Goal: Task Accomplishment & Management: Complete application form

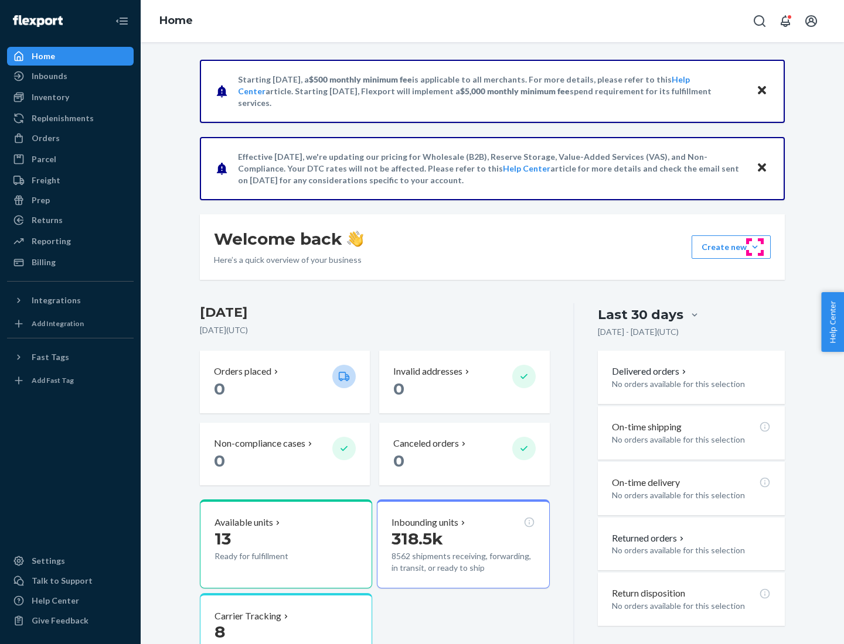
click at [755, 247] on button "Create new Create new inbound Create new order Create new product" at bounding box center [730, 247] width 79 height 23
click at [70, 76] on div "Inbounds" at bounding box center [70, 76] width 124 height 16
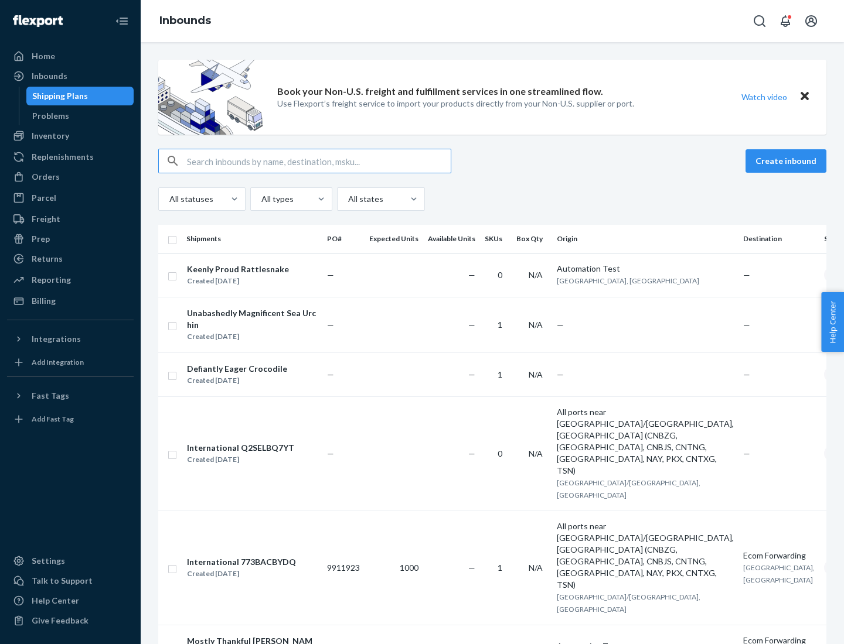
click at [787, 161] on button "Create inbound" at bounding box center [785, 160] width 81 height 23
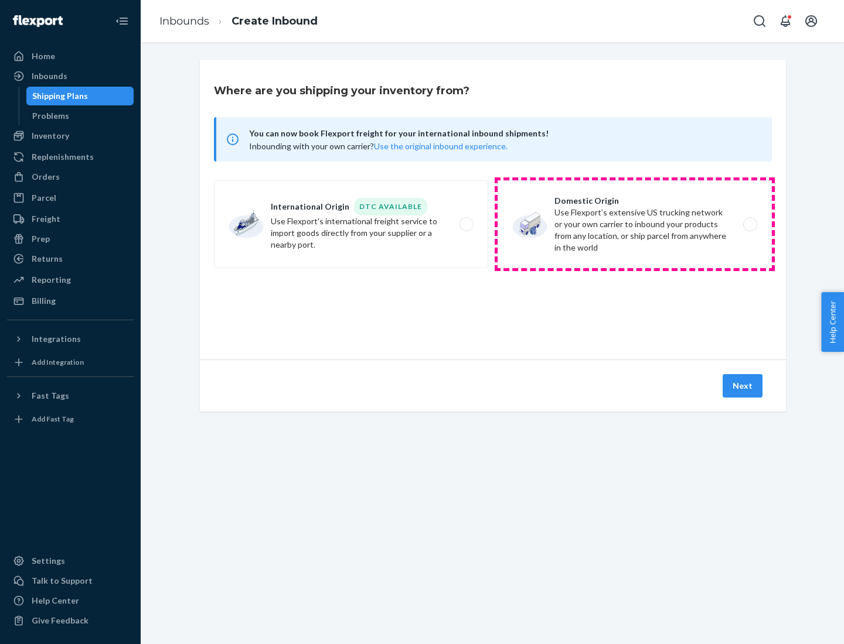
click at [635, 224] on label "Domestic Origin Use Flexport’s extensive US trucking network or your own carrie…" at bounding box center [634, 224] width 274 height 88
click at [749, 224] on input "Domestic Origin Use Flexport’s extensive US trucking network or your own carrie…" at bounding box center [753, 225] width 8 height 8
radio input "true"
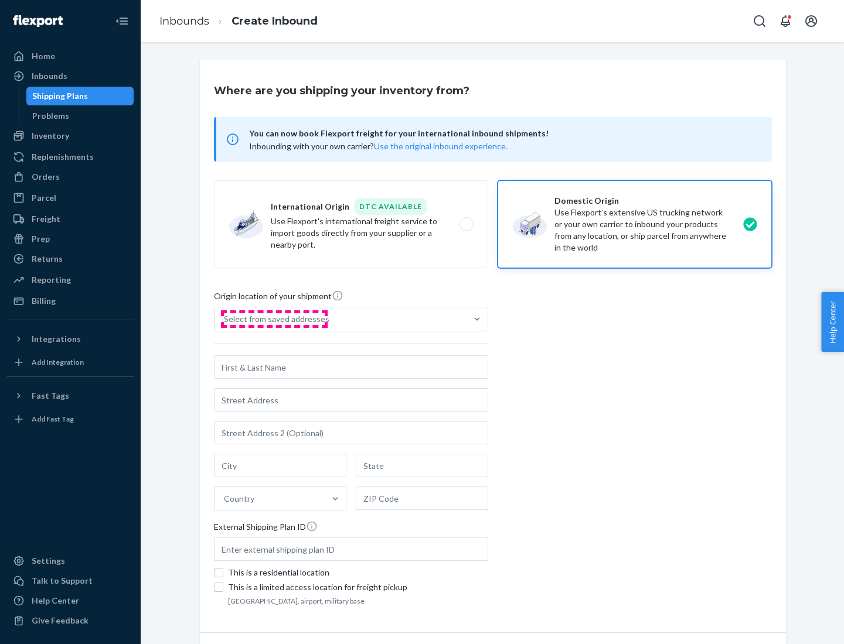
click at [274, 319] on div "Select from saved addresses" at bounding box center [276, 319] width 105 height 12
click at [225, 319] on input "Select from saved addresses" at bounding box center [224, 319] width 1 height 12
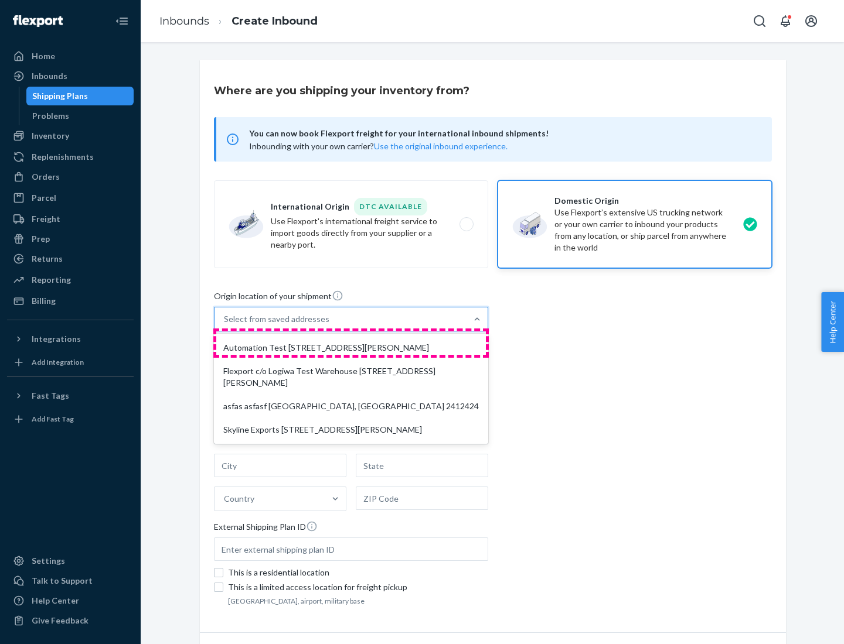
scroll to position [5, 0]
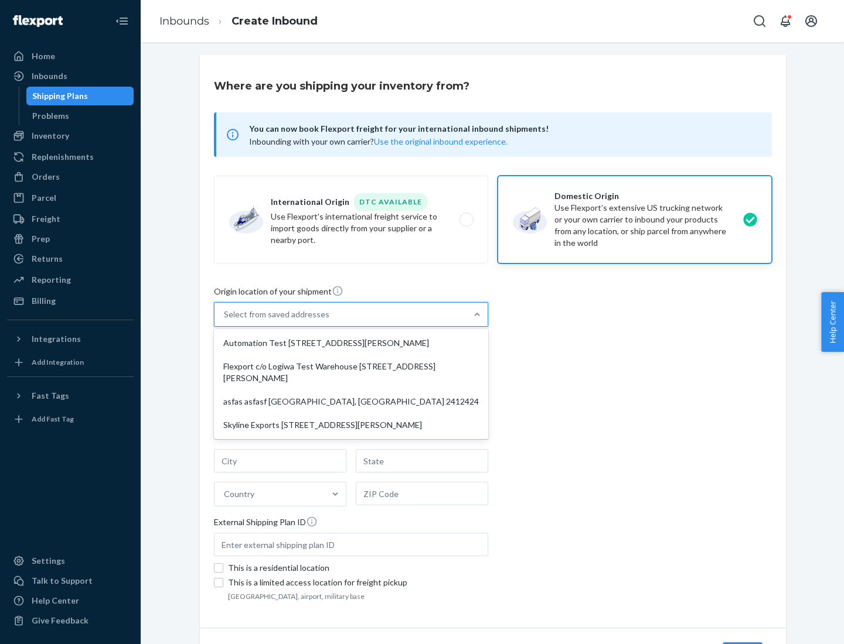
click at [351, 343] on div "Automation Test [STREET_ADDRESS][PERSON_NAME]" at bounding box center [351, 343] width 270 height 23
click at [225, 320] on input "option Automation Test [STREET_ADDRESS][PERSON_NAME] focused, 1 of 4. 4 results…" at bounding box center [224, 315] width 1 height 12
type input "Automation Test"
type input "9th Floor"
type input "[GEOGRAPHIC_DATA]"
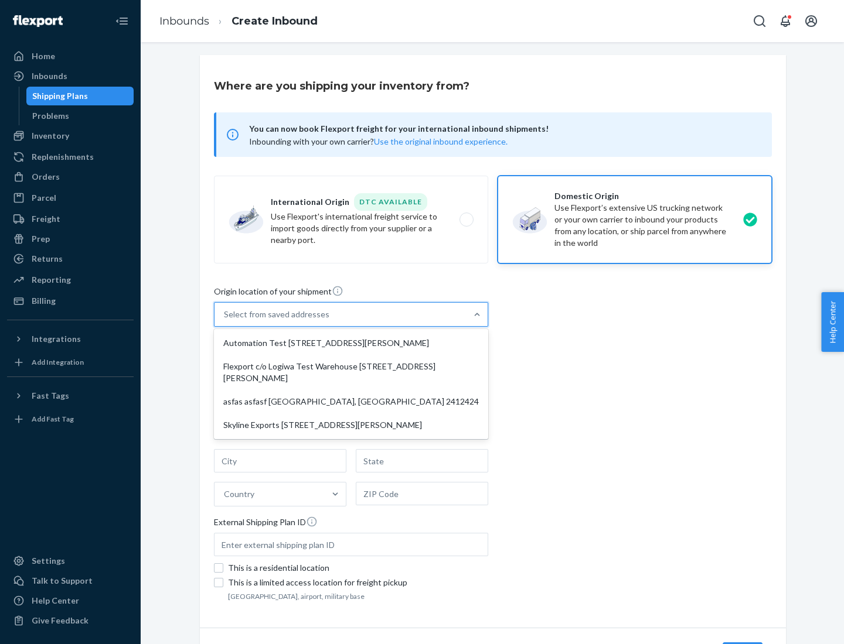
type input "CA"
type input "94104"
type input "[STREET_ADDRESS][PERSON_NAME]"
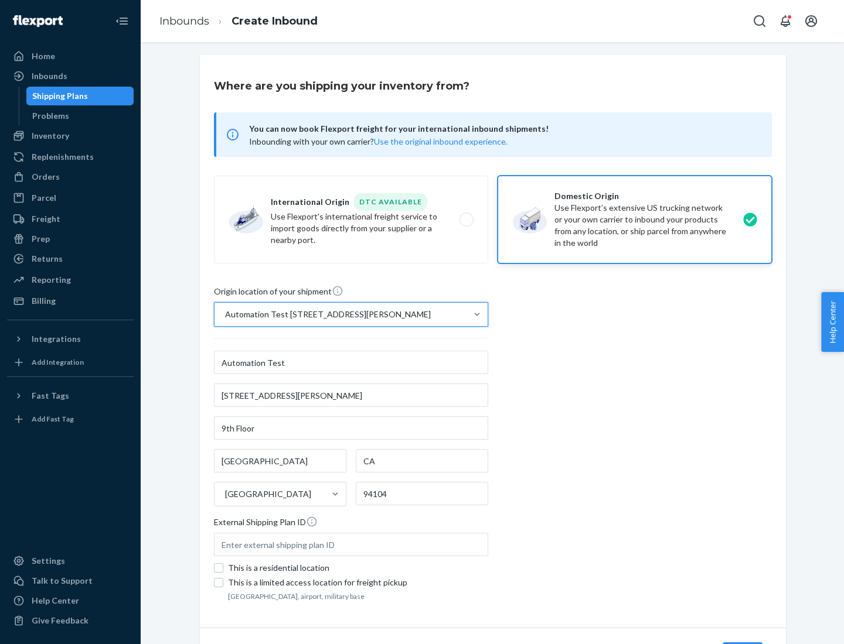
scroll to position [69, 0]
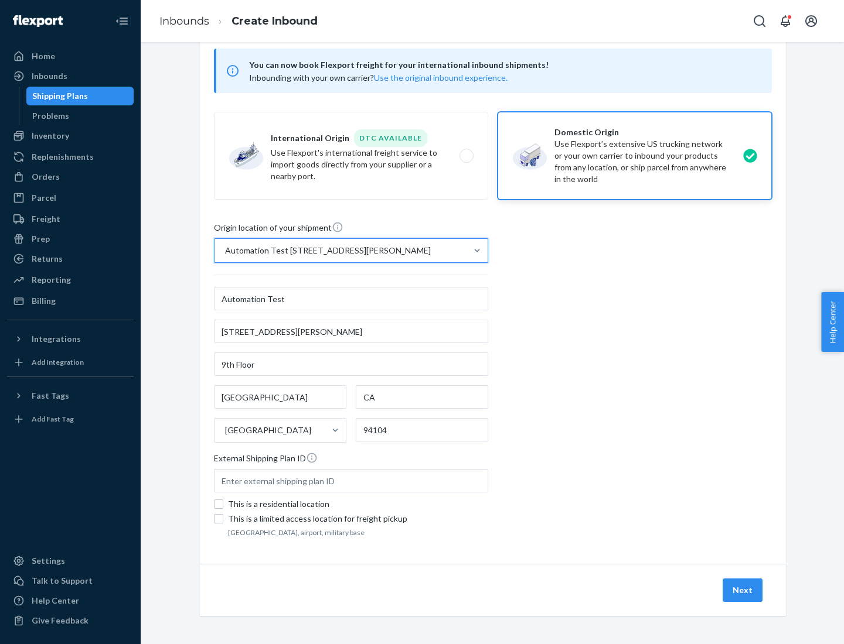
click at [743, 591] on button "Next" at bounding box center [742, 590] width 40 height 23
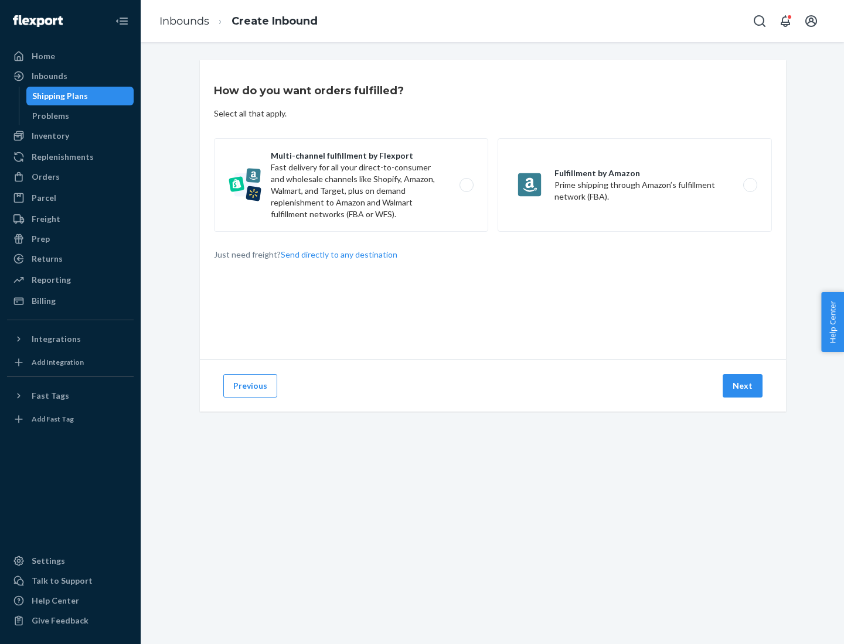
click at [351, 185] on label "Multi-channel fulfillment by Flexport Fast delivery for all your direct-to-cons…" at bounding box center [351, 185] width 274 height 94
click at [466, 185] on input "Multi-channel fulfillment by Flexport Fast delivery for all your direct-to-cons…" at bounding box center [470, 186] width 8 height 8
radio input "true"
click at [743, 386] on button "Next" at bounding box center [742, 385] width 40 height 23
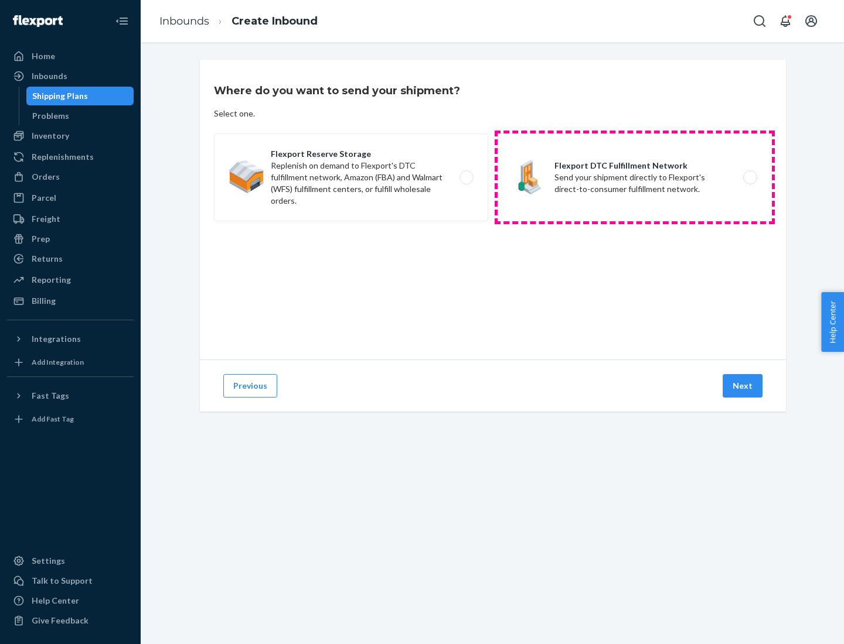
click at [635, 178] on label "Flexport DTC Fulfillment Network Send your shipment directly to Flexport's dire…" at bounding box center [634, 178] width 274 height 88
click at [749, 178] on input "Flexport DTC Fulfillment Network Send your shipment directly to Flexport's dire…" at bounding box center [753, 178] width 8 height 8
radio input "true"
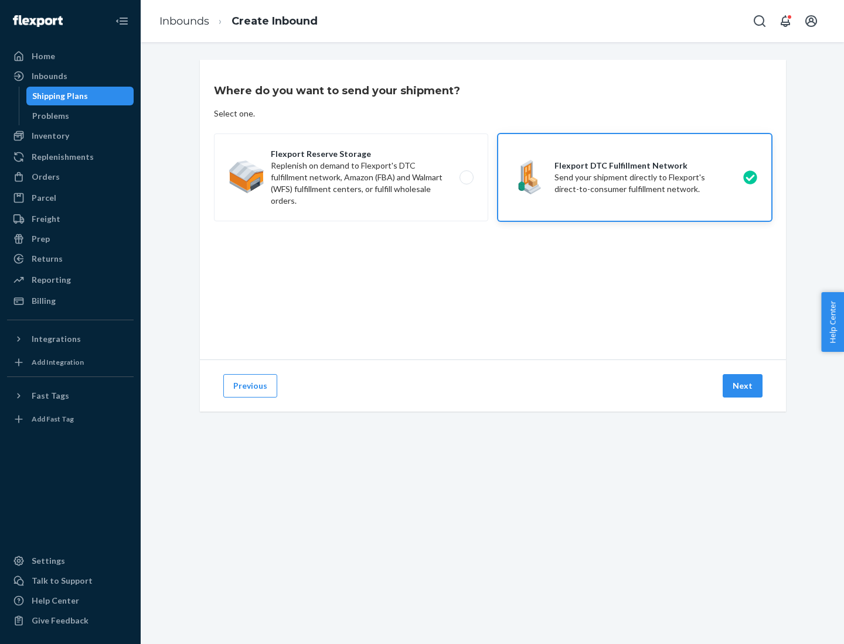
click at [743, 386] on button "Next" at bounding box center [742, 385] width 40 height 23
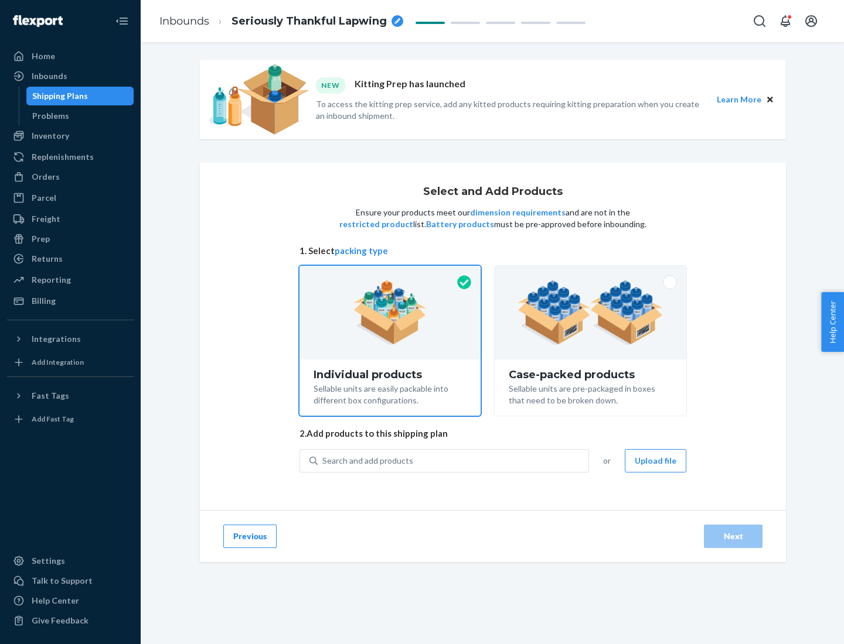
click at [591, 313] on img at bounding box center [590, 313] width 146 height 64
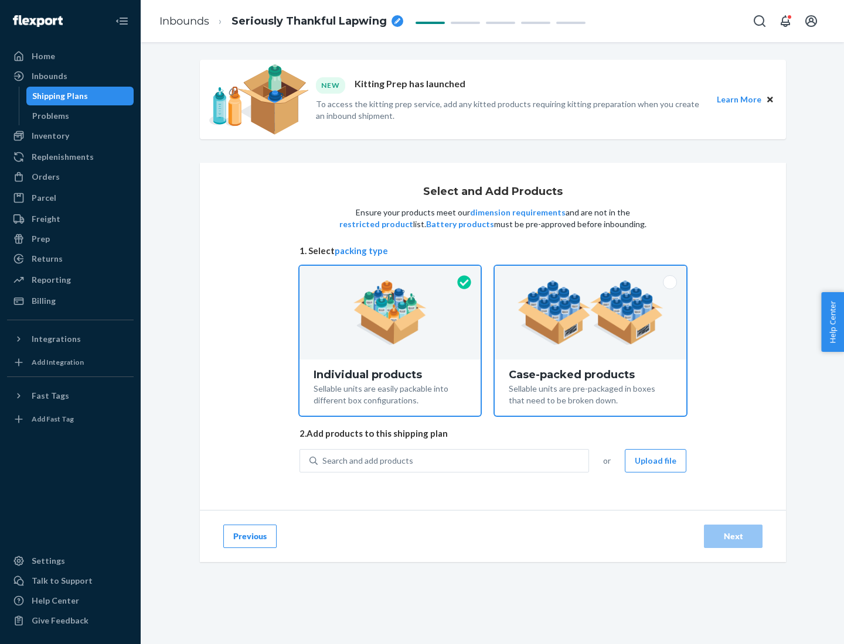
click at [591, 274] on input "Case-packed products Sellable units are pre-packaged in boxes that need to be b…" at bounding box center [590, 270] width 8 height 8
radio input "true"
radio input "false"
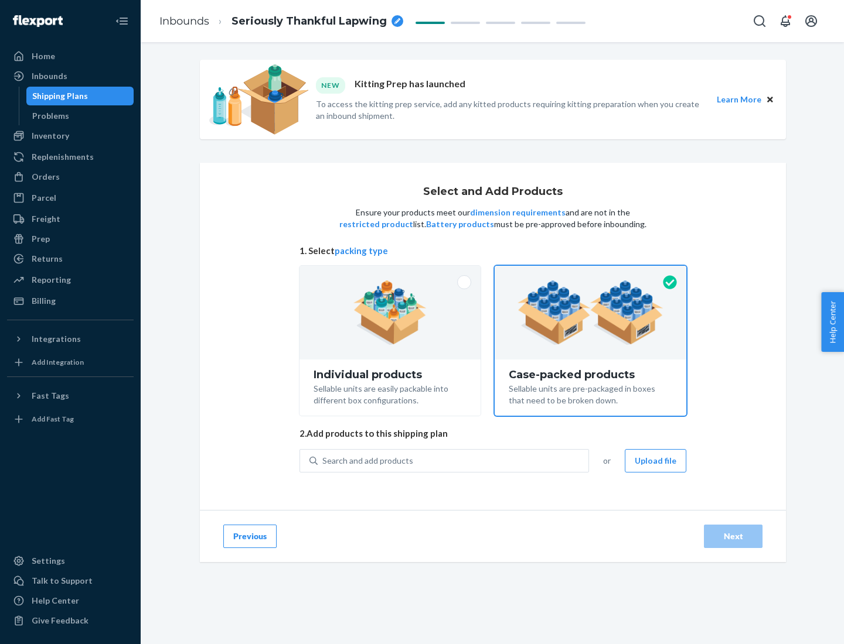
click at [453, 461] on div "Search and add products" at bounding box center [453, 461] width 271 height 21
click at [323, 461] on input "Search and add products" at bounding box center [322, 461] width 1 height 12
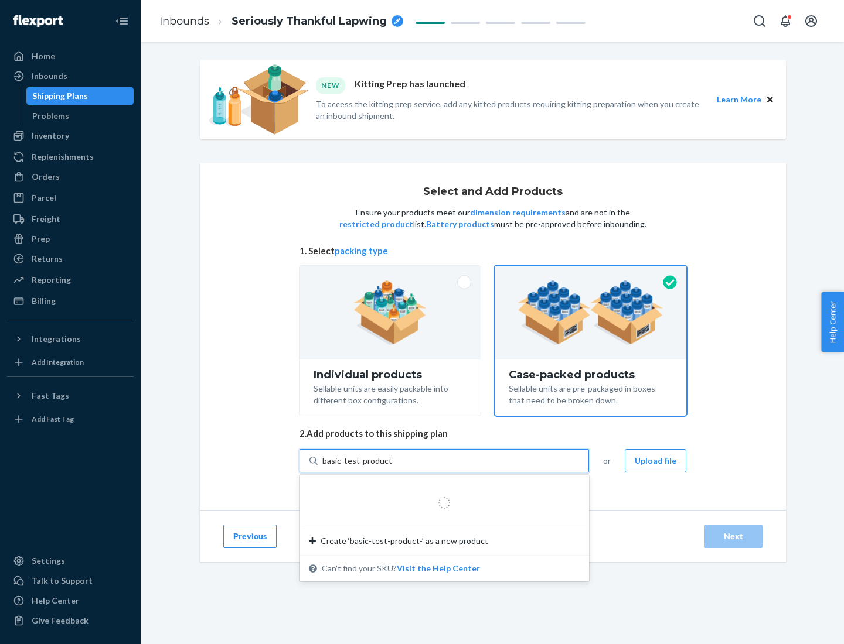
type input "basic-test-product-1"
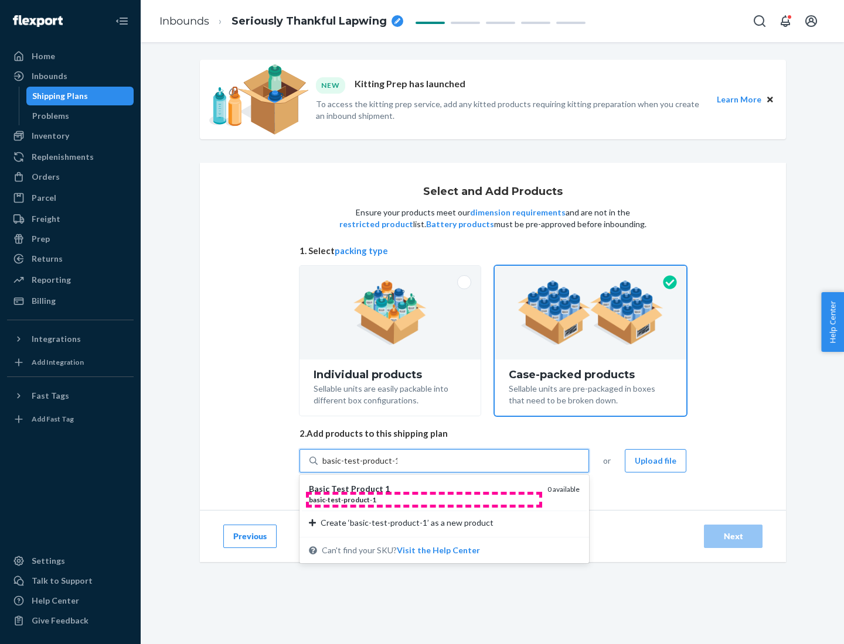
click at [424, 500] on div "basic - test - product - 1" at bounding box center [423, 500] width 229 height 10
click at [397, 467] on input "basic-test-product-1" at bounding box center [359, 461] width 75 height 12
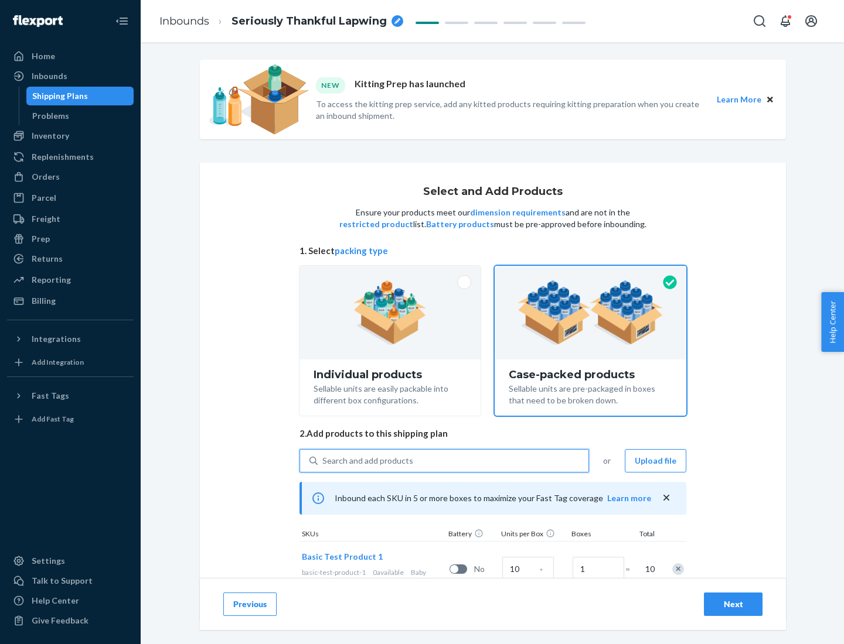
scroll to position [42, 0]
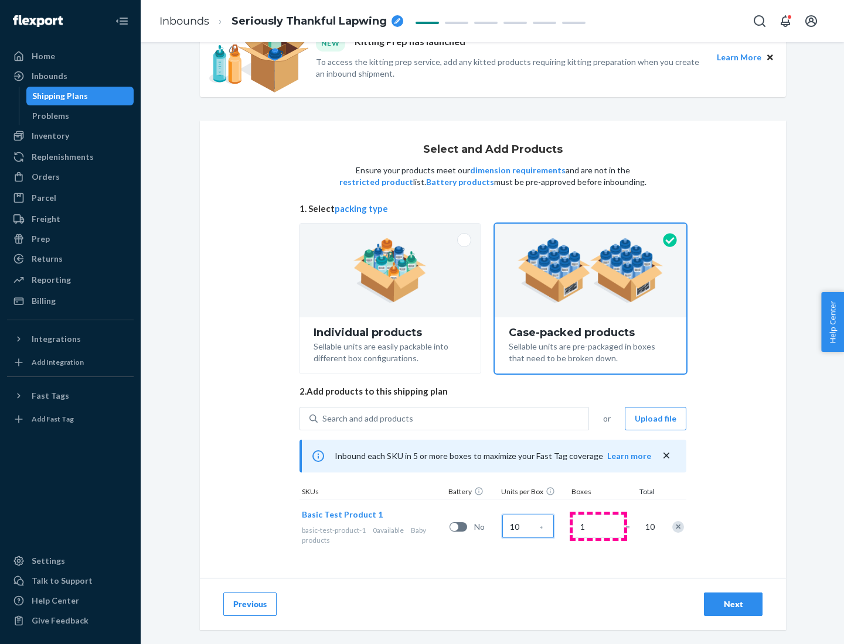
type input "10"
type input "7"
click at [733, 605] on div "Next" at bounding box center [733, 605] width 39 height 12
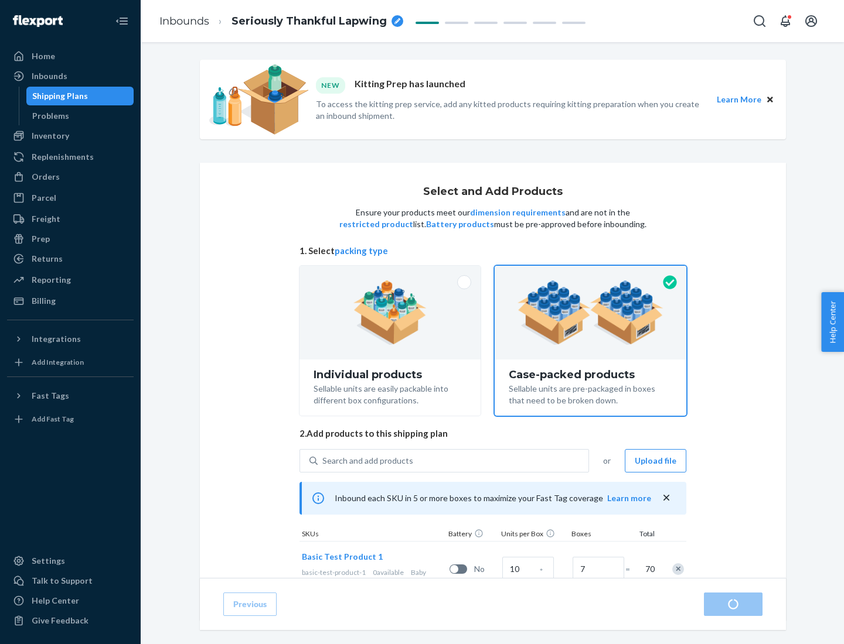
radio input "true"
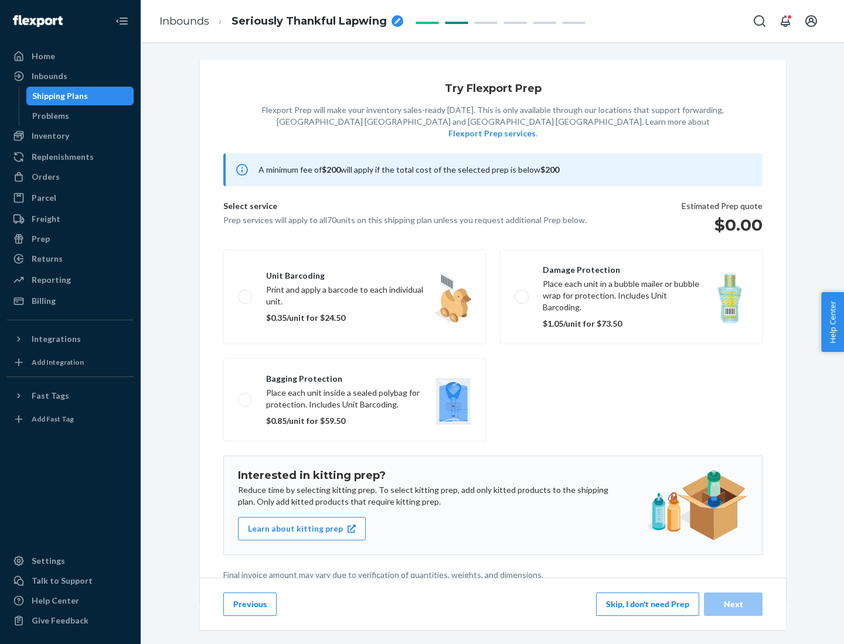
scroll to position [3, 0]
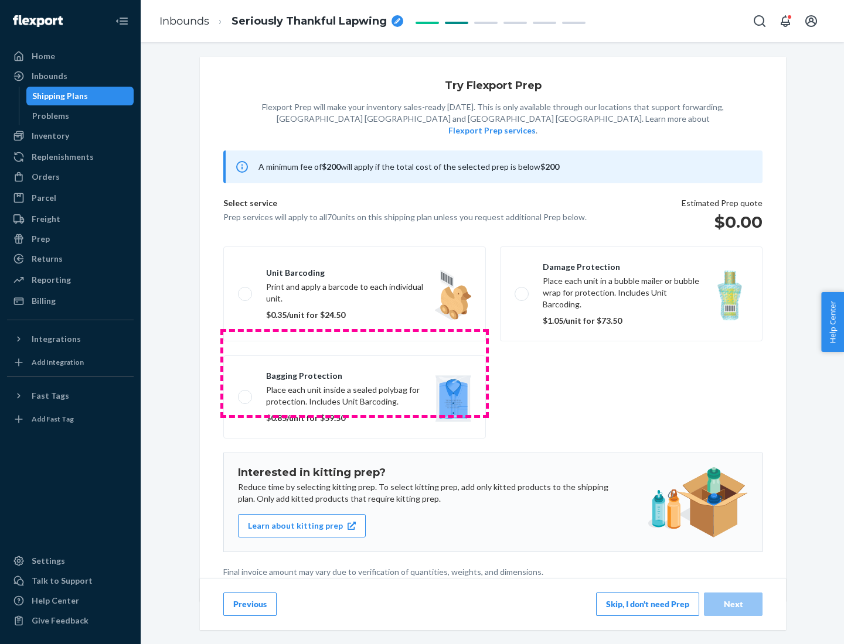
click at [354, 373] on label "Bagging protection Place each unit inside a sealed polybag for protection. Incl…" at bounding box center [354, 397] width 262 height 83
click at [245, 393] on input "Bagging protection Place each unit inside a sealed polybag for protection. Incl…" at bounding box center [242, 397] width 8 height 8
checkbox input "true"
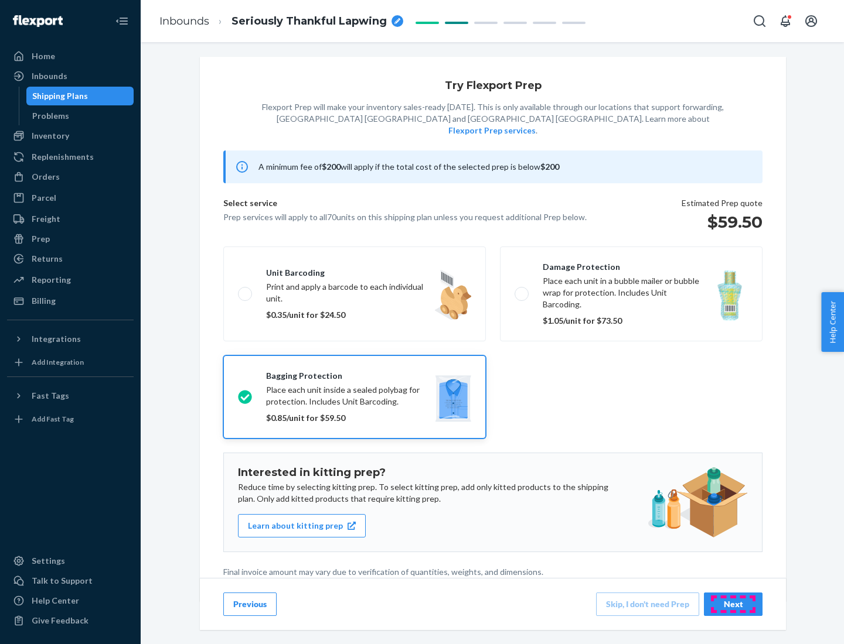
click at [733, 604] on div "Next" at bounding box center [733, 605] width 39 height 12
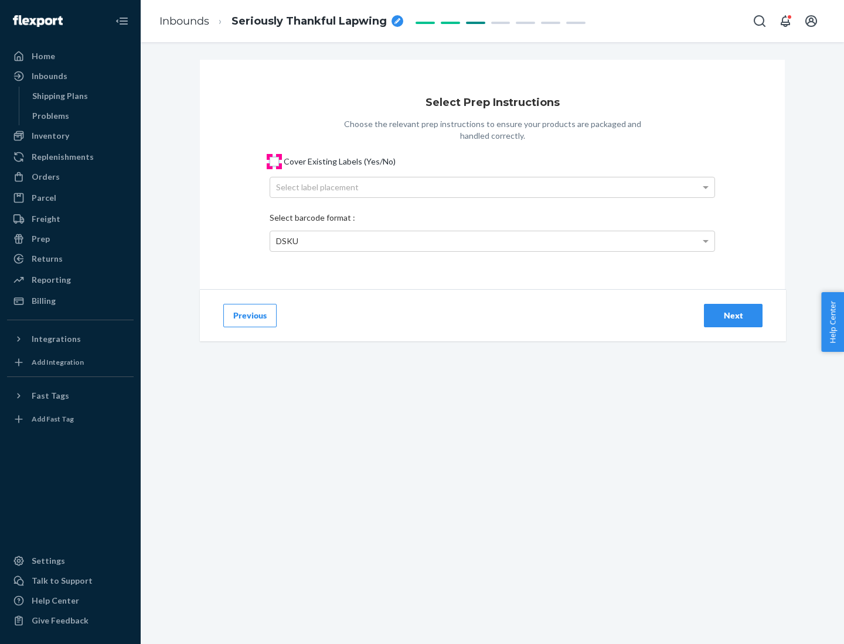
click at [274, 161] on input "Cover Existing Labels (Yes/No)" at bounding box center [274, 161] width 9 height 9
checkbox input "true"
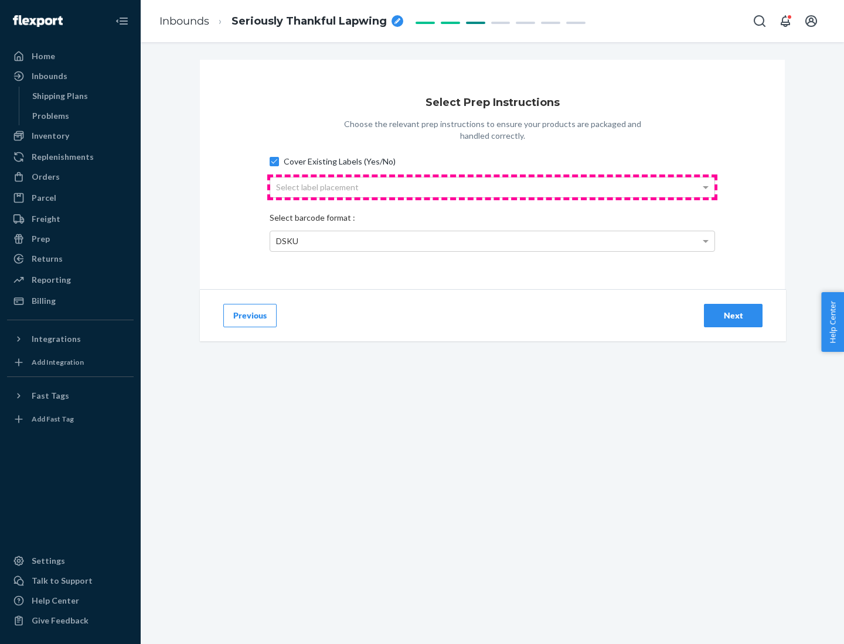
click at [492, 187] on div "Select label placement" at bounding box center [492, 188] width 444 height 20
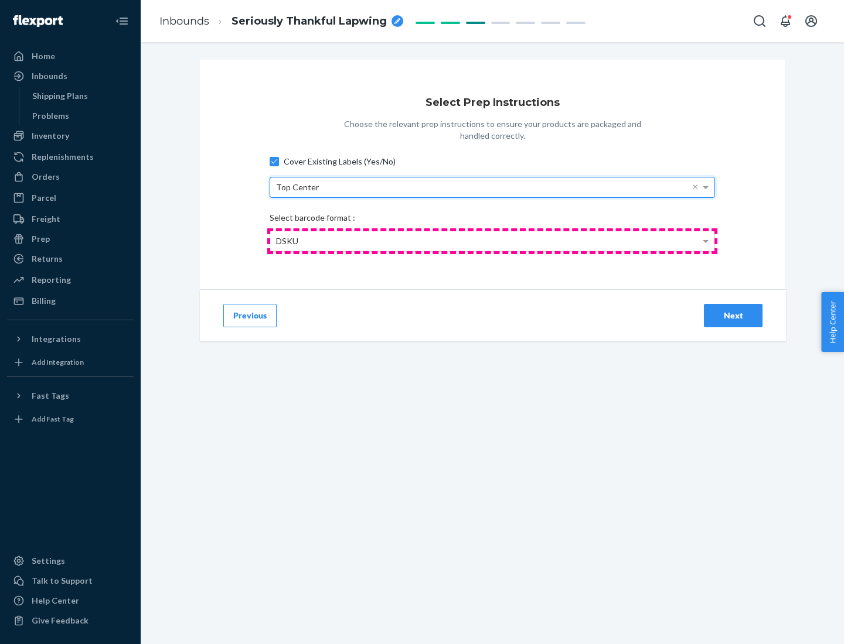
click at [492, 241] on div "DSKU" at bounding box center [492, 241] width 444 height 20
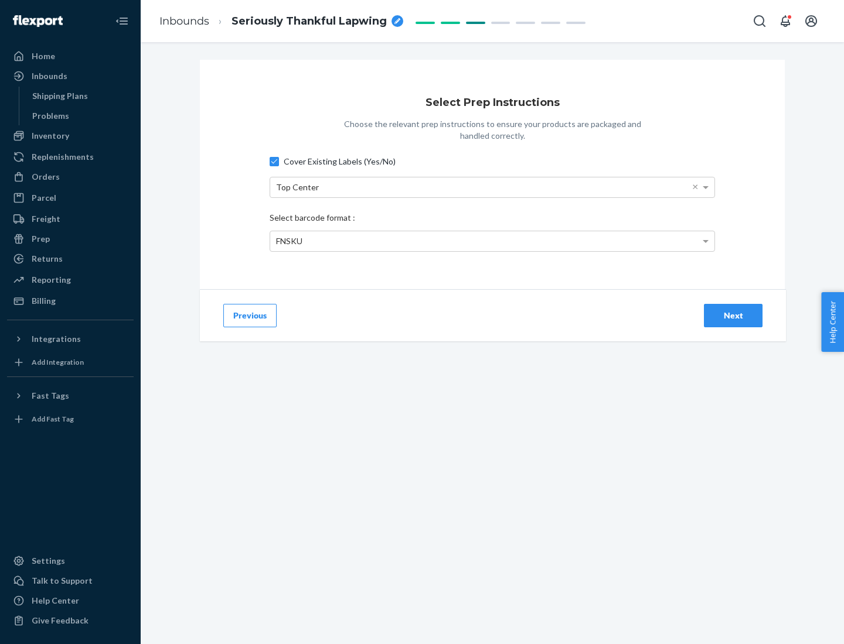
click at [733, 315] on div "Next" at bounding box center [733, 316] width 39 height 12
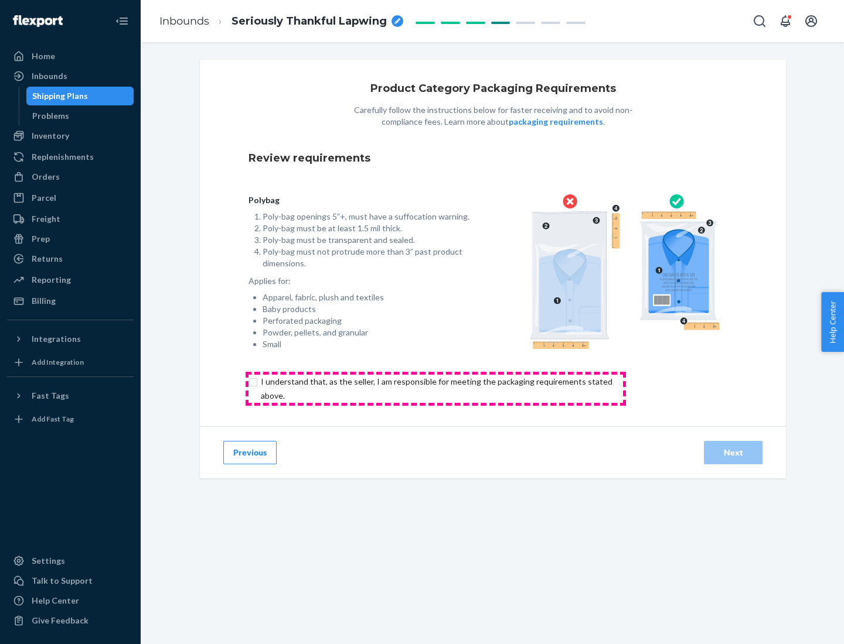
click at [435, 388] on input "checkbox" at bounding box center [443, 389] width 390 height 28
checkbox input "true"
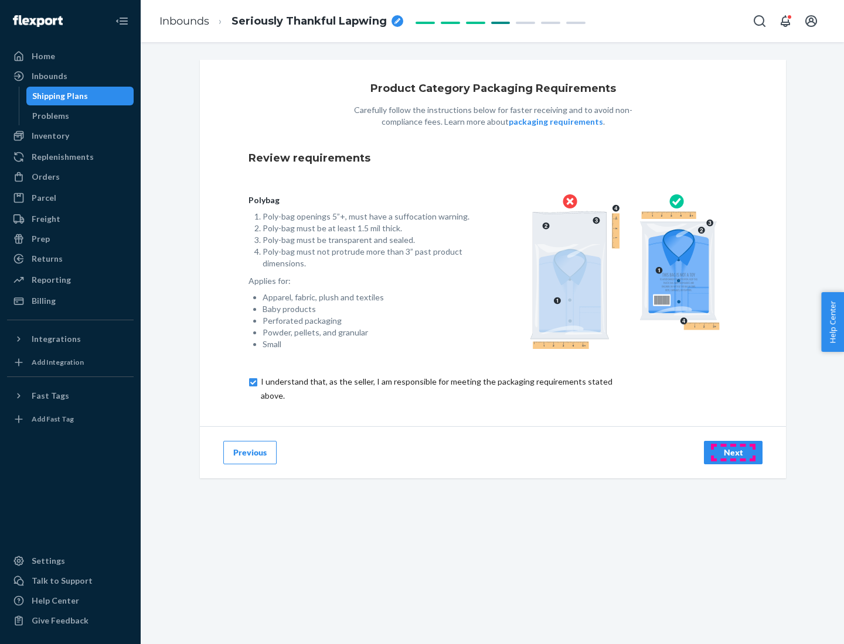
click at [733, 452] on div "Next" at bounding box center [733, 453] width 39 height 12
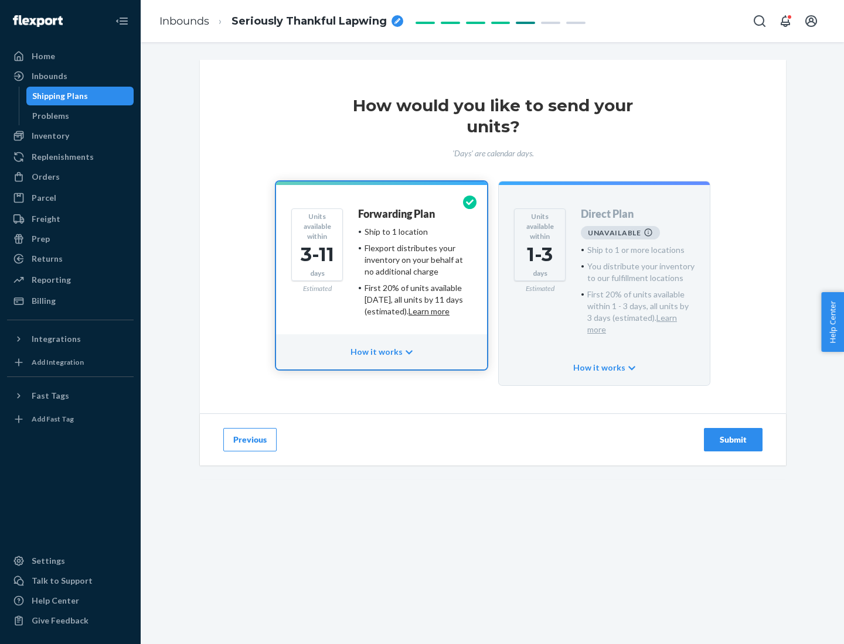
click at [397, 214] on h4 "Forwarding Plan" at bounding box center [396, 215] width 77 height 12
click at [733, 434] on div "Submit" at bounding box center [733, 440] width 39 height 12
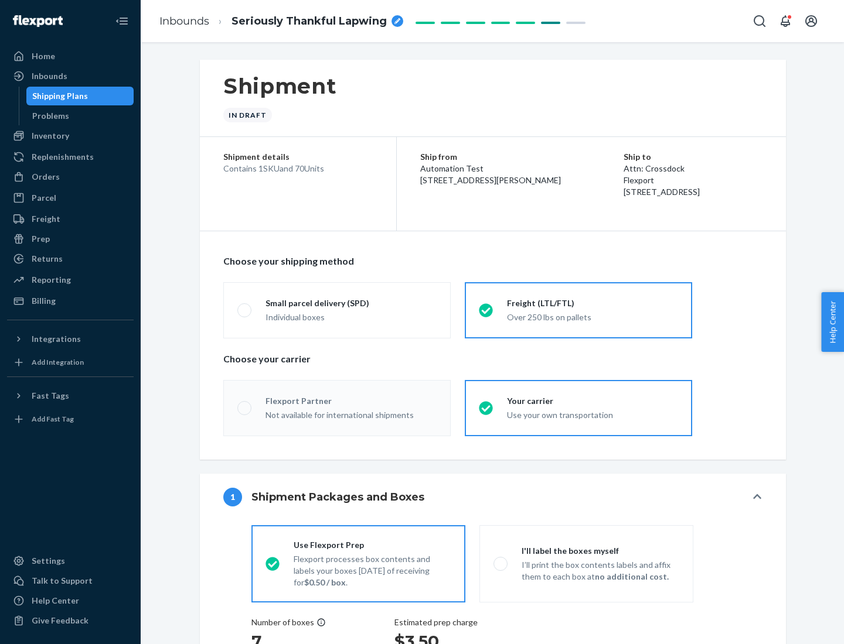
radio input "true"
radio input "false"
radio input "true"
radio input "false"
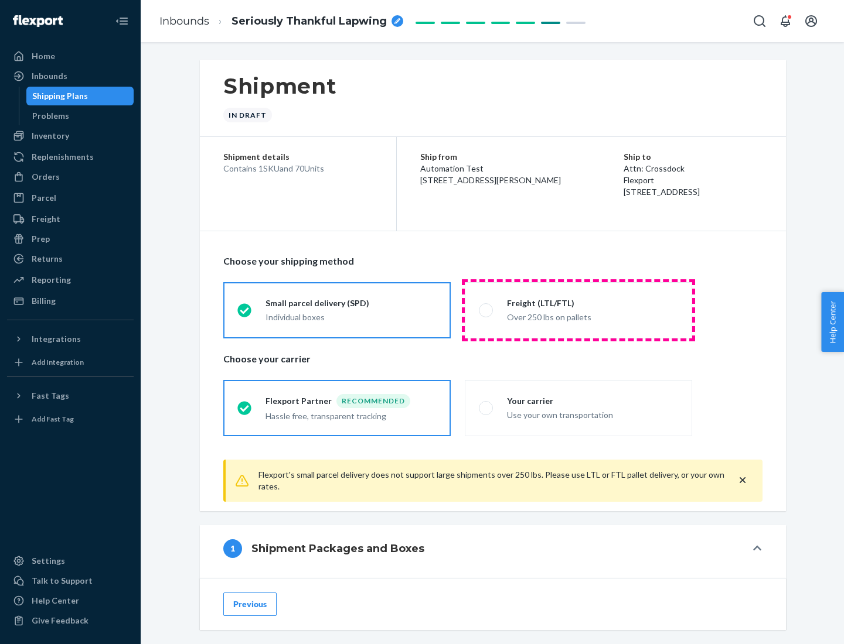
click at [578, 310] on div "Over 250 lbs on pallets" at bounding box center [592, 316] width 171 height 14
click at [486, 310] on input "Freight (LTL/FTL) Over 250 lbs on pallets" at bounding box center [483, 310] width 8 height 8
radio input "true"
radio input "false"
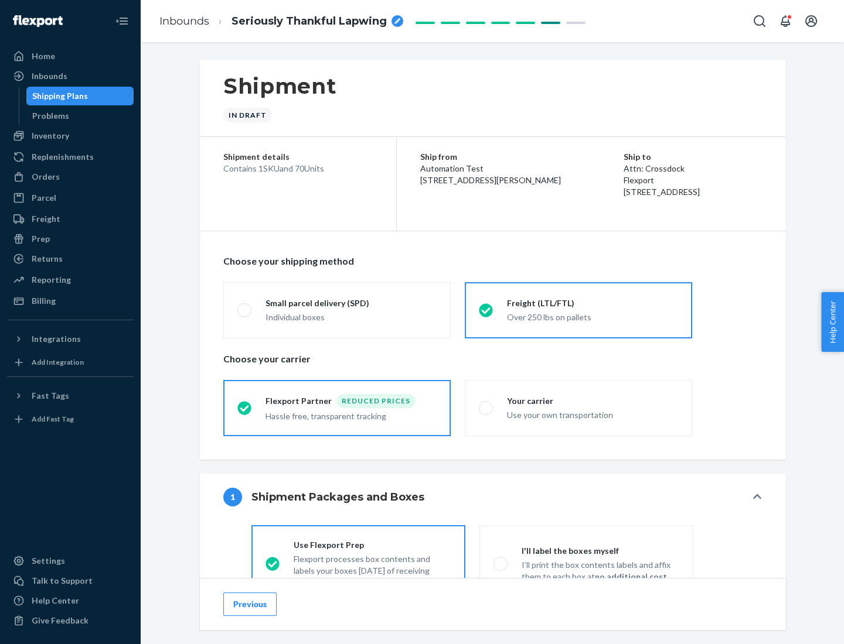
scroll to position [65, 0]
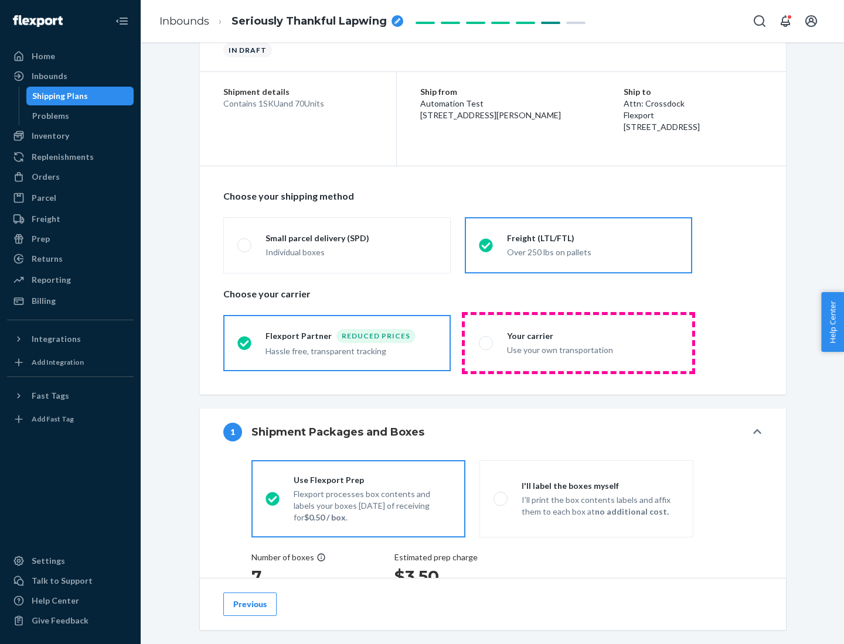
click at [578, 343] on div "Use your own transportation" at bounding box center [592, 349] width 171 height 14
click at [486, 343] on input "Your carrier Use your own transportation" at bounding box center [483, 343] width 8 height 8
radio input "true"
radio input "false"
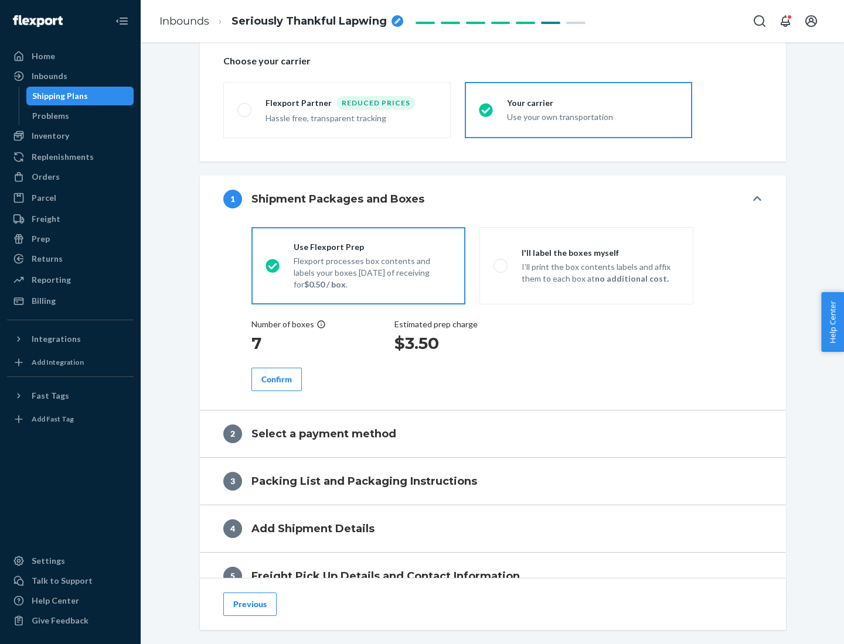
scroll to position [221, 0]
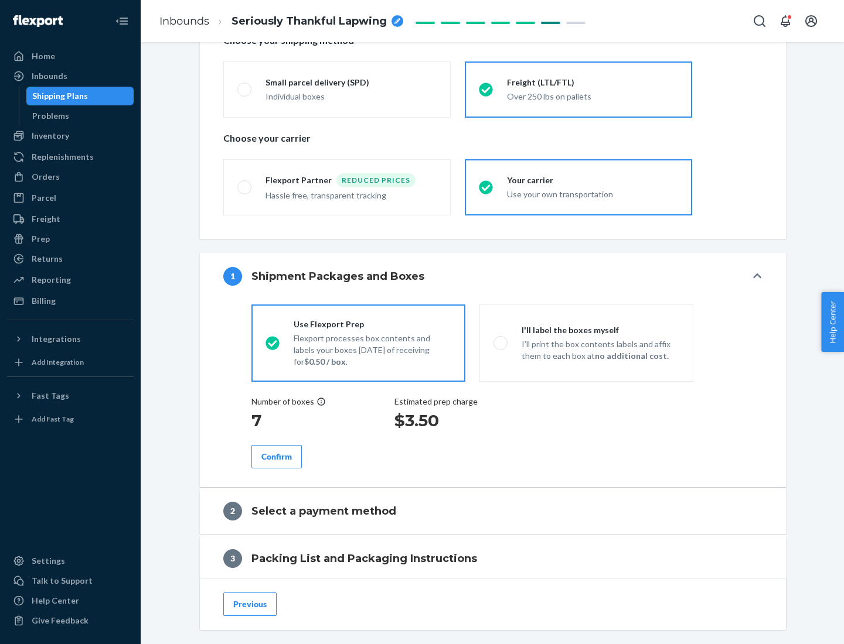
click at [586, 343] on p "I’ll print the box contents labels and affix them to each box at no additional …" at bounding box center [600, 350] width 158 height 23
click at [501, 343] on input "I'll label the boxes myself I’ll print the box contents labels and affix them t…" at bounding box center [497, 343] width 8 height 8
radio input "true"
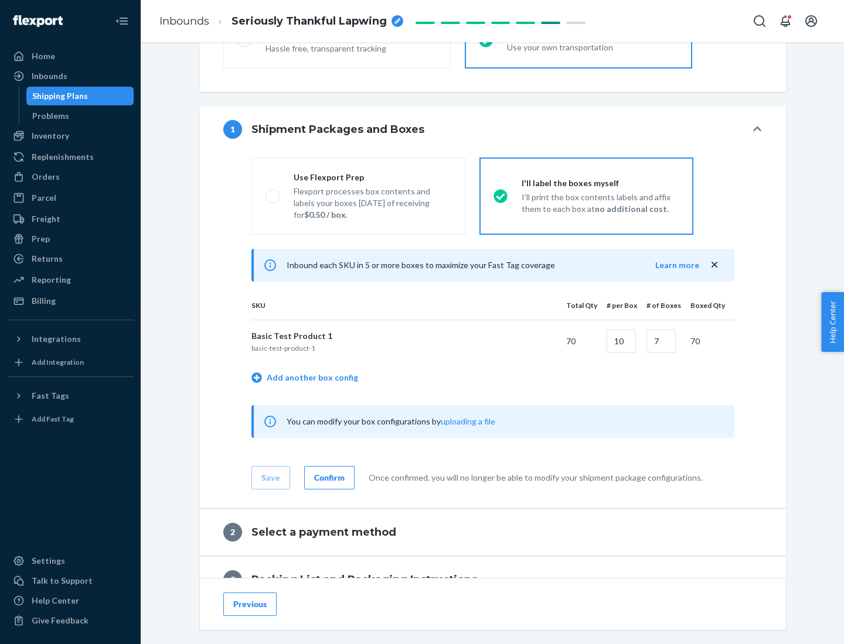
scroll to position [202, 0]
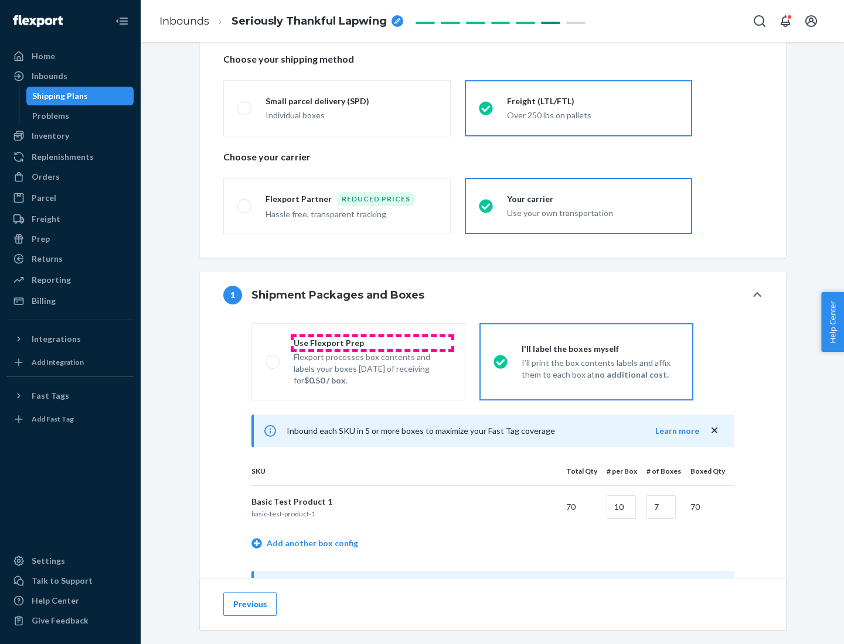
click at [372, 343] on div "Use Flexport Prep" at bounding box center [373, 343] width 158 height 12
click at [273, 358] on input "Use Flexport Prep Flexport processes box contents and labels your boxes [DATE] …" at bounding box center [269, 362] width 8 height 8
radio input "true"
radio input "false"
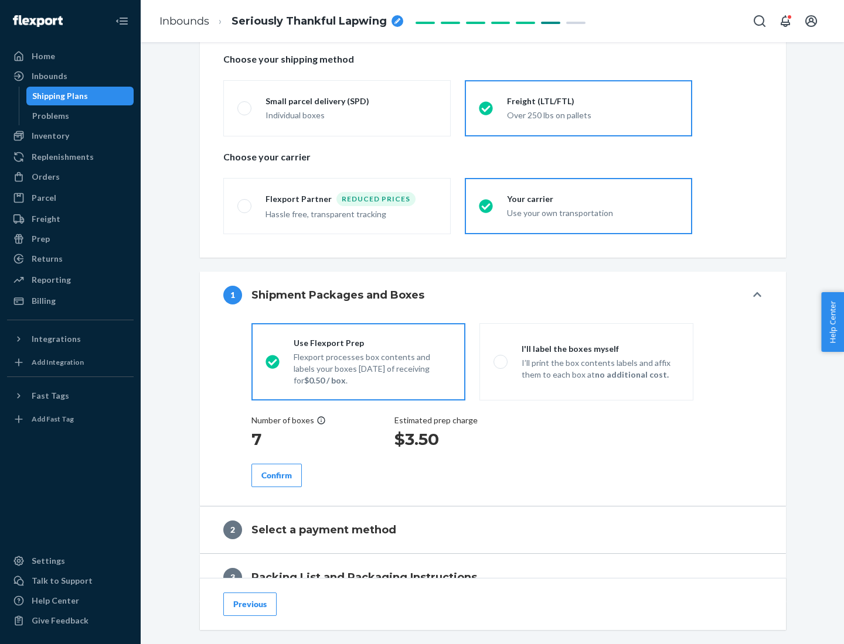
scroll to position [335, 0]
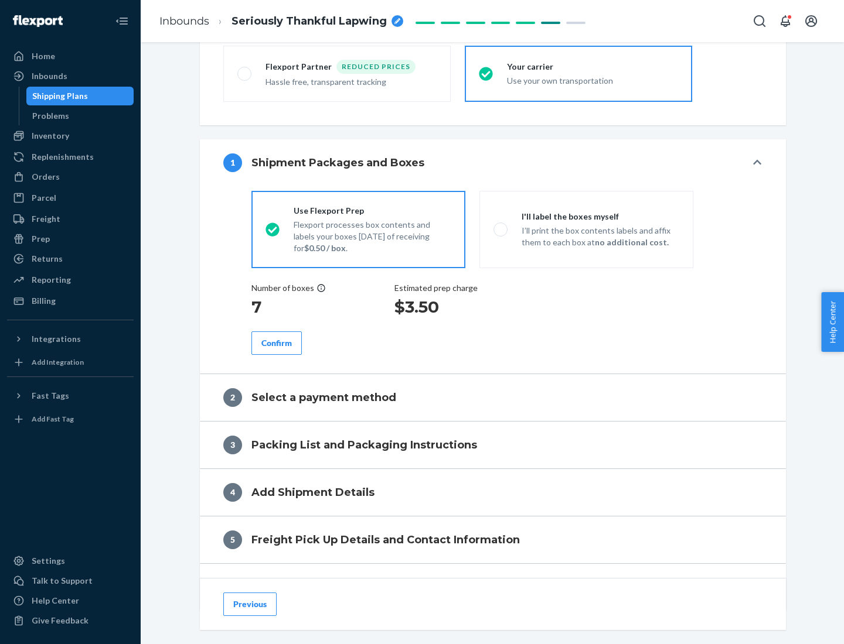
click at [277, 343] on div "Confirm" at bounding box center [276, 343] width 30 height 12
radio input "false"
